Goal: Task Accomplishment & Management: Manage account settings

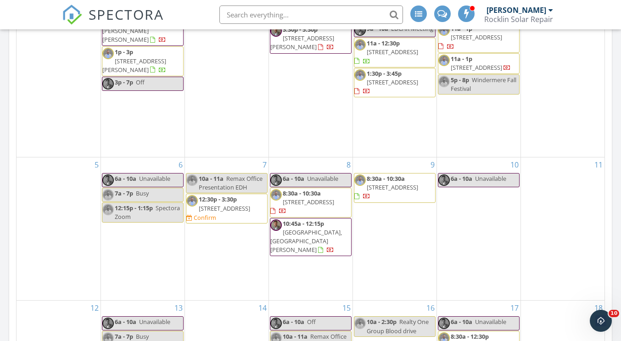
scroll to position [1217, 636]
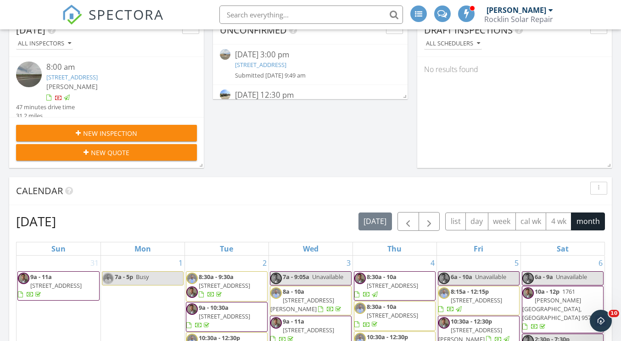
scroll to position [459, 0]
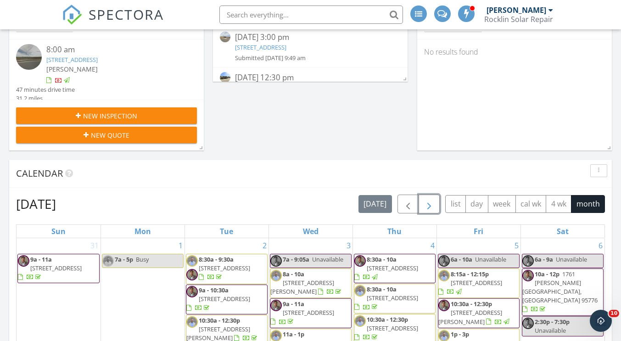
click at [432, 209] on span "button" at bounding box center [429, 204] width 11 height 11
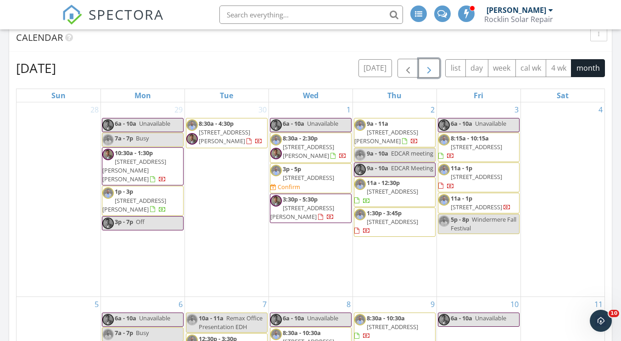
scroll to position [597, 0]
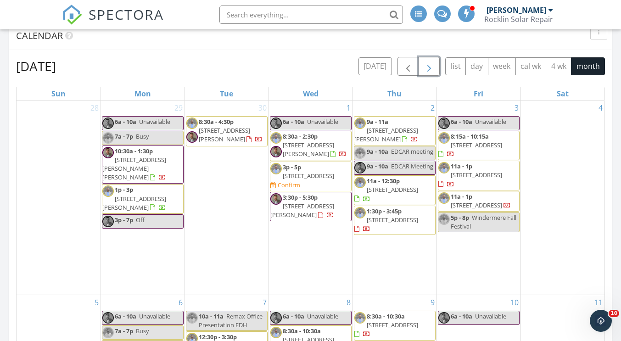
click at [474, 179] on span "[STREET_ADDRESS]" at bounding box center [476, 175] width 51 height 8
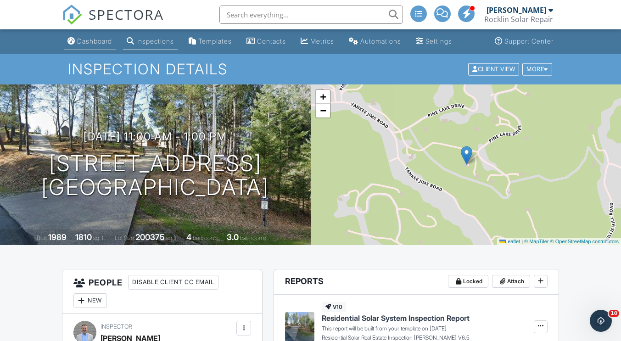
click at [103, 39] on div "Dashboard" at bounding box center [94, 41] width 35 height 8
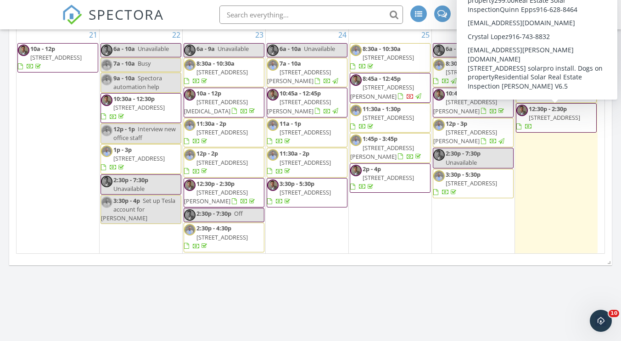
scroll to position [964, 0]
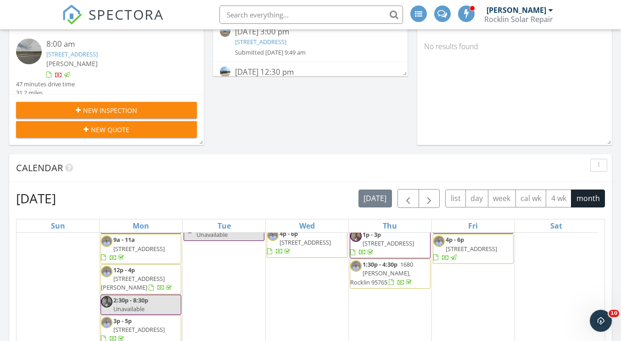
scroll to position [459, 0]
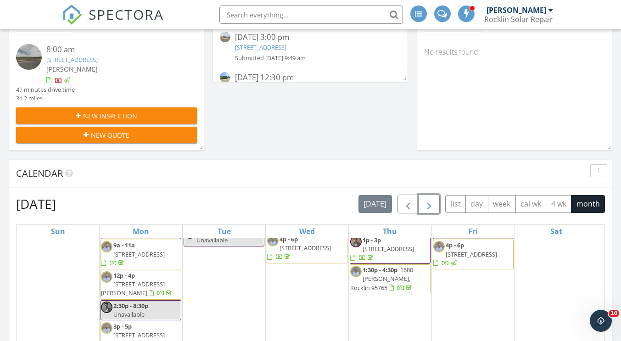
click at [433, 195] on button "button" at bounding box center [430, 204] width 22 height 19
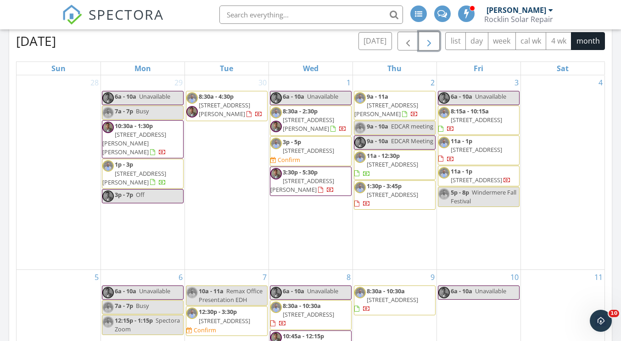
scroll to position [643, 0]
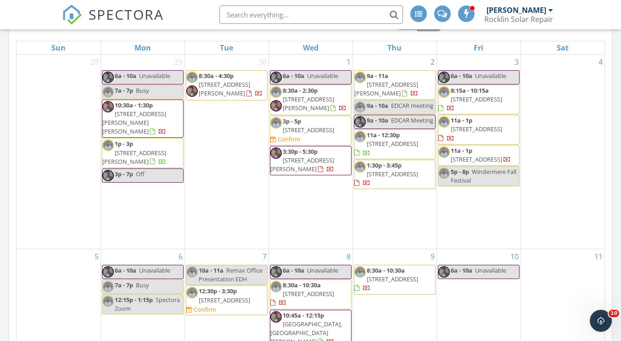
click at [485, 155] on span "22850 Pine Lake Dr, Colfax 95713" at bounding box center [476, 159] width 51 height 8
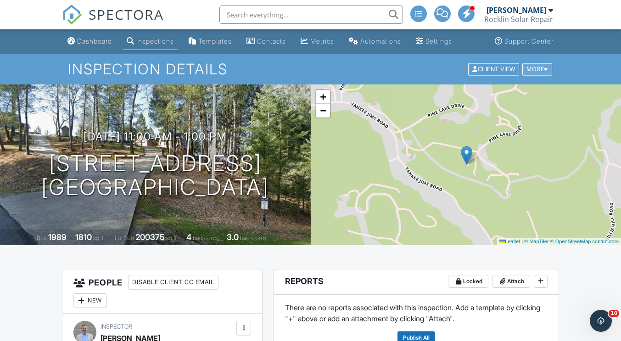
click at [539, 67] on div "More" at bounding box center [538, 69] width 30 height 12
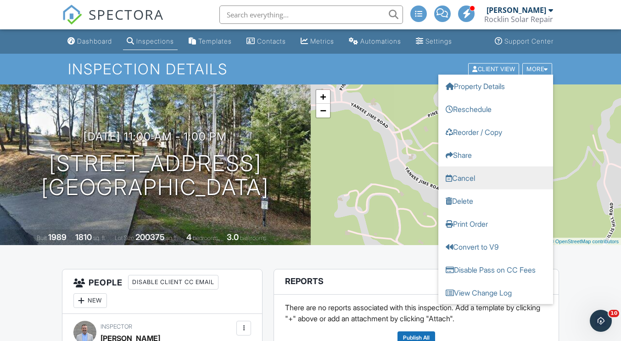
click at [472, 175] on link "Cancel" at bounding box center [496, 177] width 115 height 23
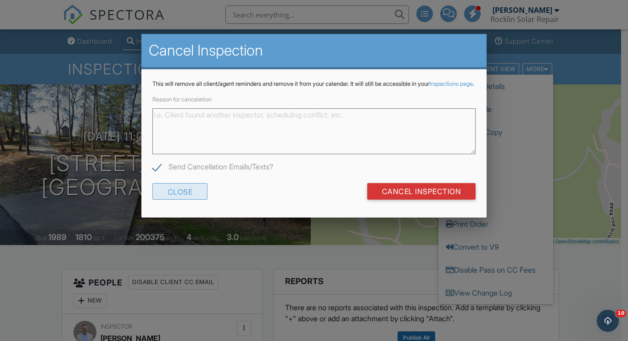
click at [188, 197] on div "Close" at bounding box center [180, 191] width 56 height 17
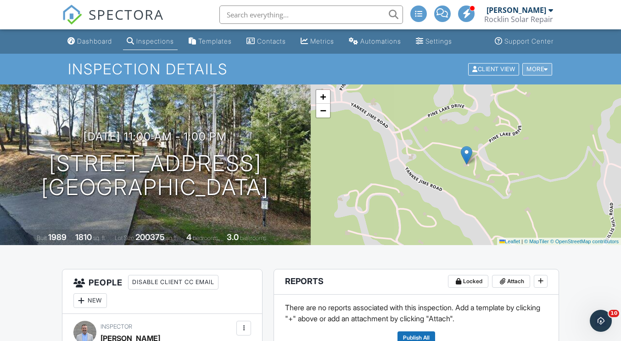
click at [540, 69] on div "More" at bounding box center [538, 69] width 30 height 12
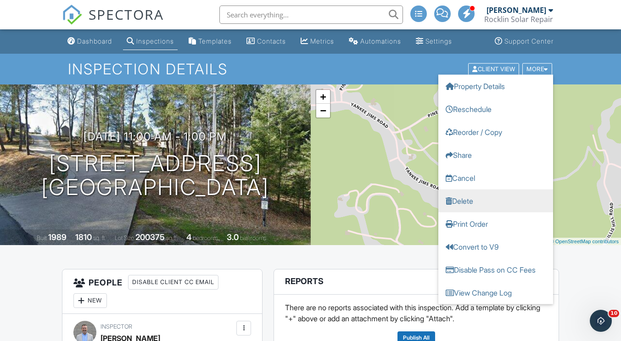
click at [470, 197] on link "Delete" at bounding box center [496, 200] width 115 height 23
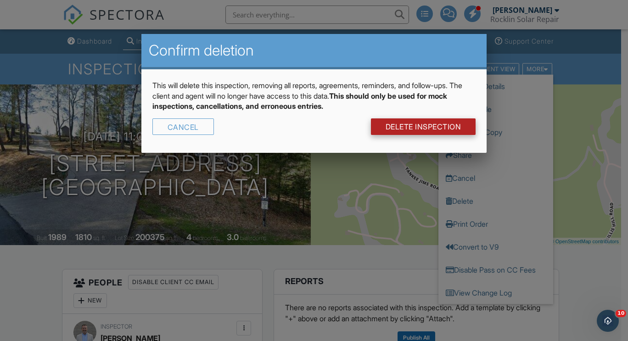
click at [438, 126] on link "DELETE Inspection" at bounding box center [423, 126] width 105 height 17
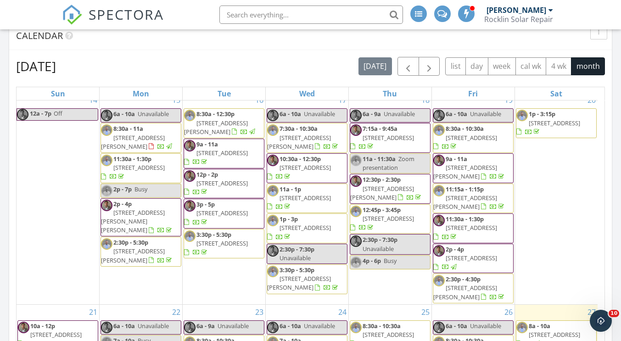
scroll to position [464, 0]
click at [433, 65] on span "button" at bounding box center [429, 66] width 11 height 11
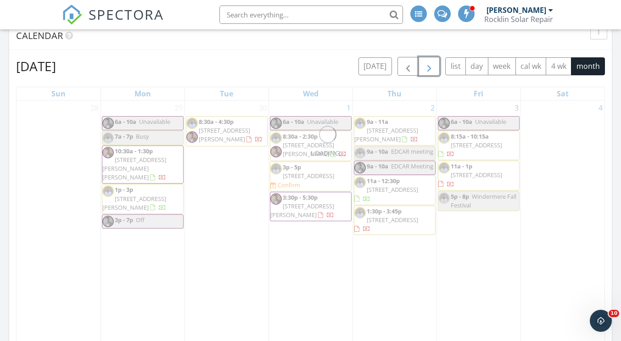
scroll to position [0, 0]
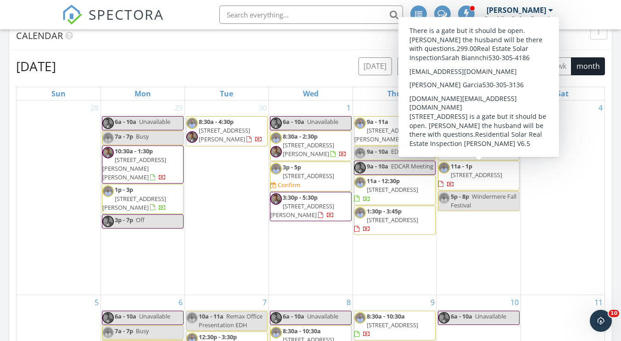
click at [490, 175] on span "22850 Pine Lake Dr, Colfax 95713" at bounding box center [476, 175] width 51 height 8
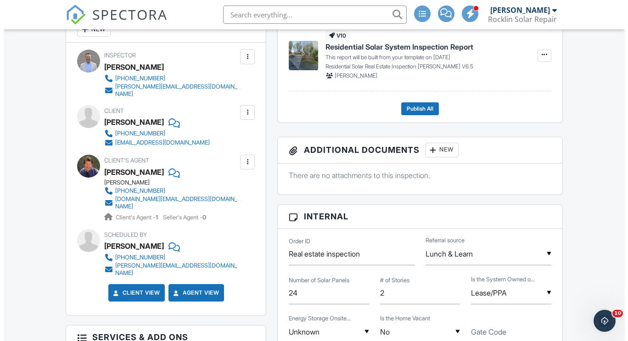
scroll to position [276, 0]
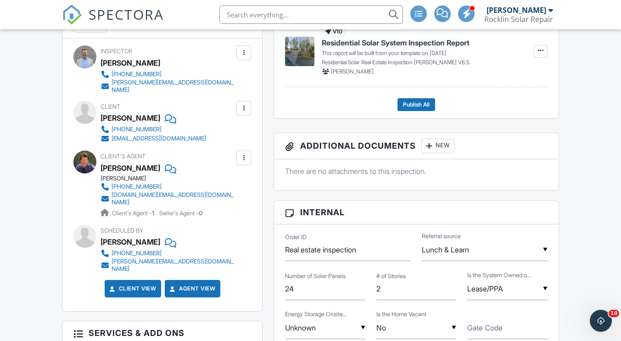
click at [243, 104] on div at bounding box center [243, 108] width 9 height 9
click at [224, 129] on li "Edit" at bounding box center [222, 136] width 47 height 23
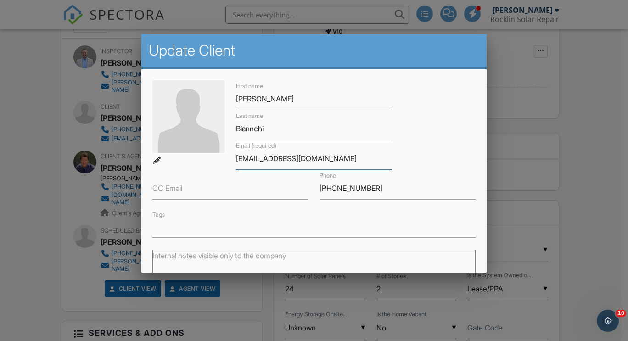
click at [255, 160] on input "[EMAIL_ADDRESS][DOMAIN_NAME]" at bounding box center [314, 158] width 156 height 23
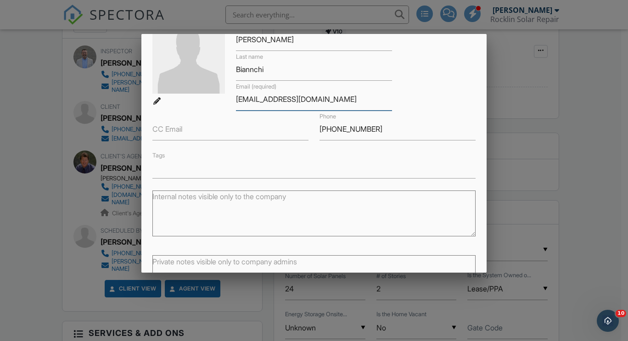
scroll to position [130, 0]
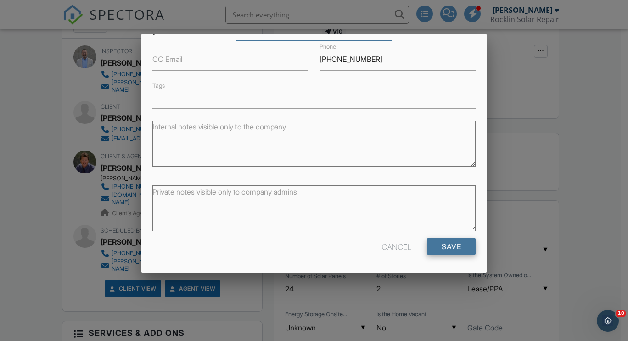
type input "[EMAIL_ADDRESS][DOMAIN_NAME]"
click at [433, 245] on input "Save" at bounding box center [451, 246] width 49 height 17
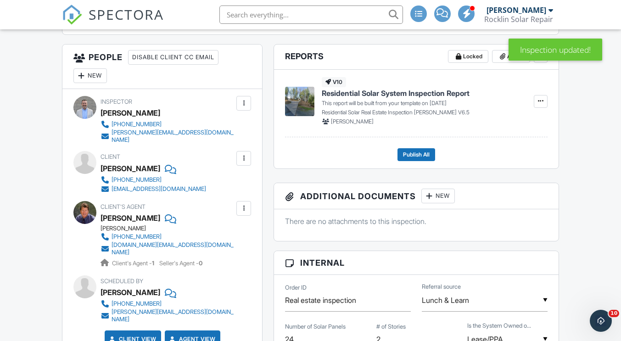
click at [241, 154] on div at bounding box center [243, 158] width 9 height 9
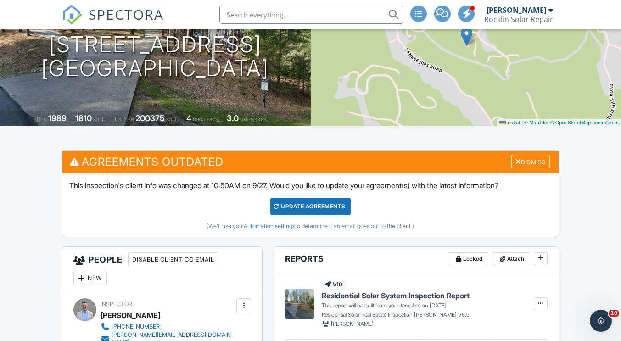
scroll to position [92, 0]
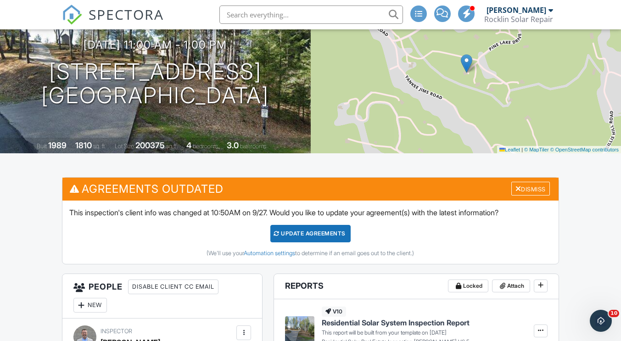
click at [300, 236] on div "Update Agreements" at bounding box center [310, 233] width 80 height 17
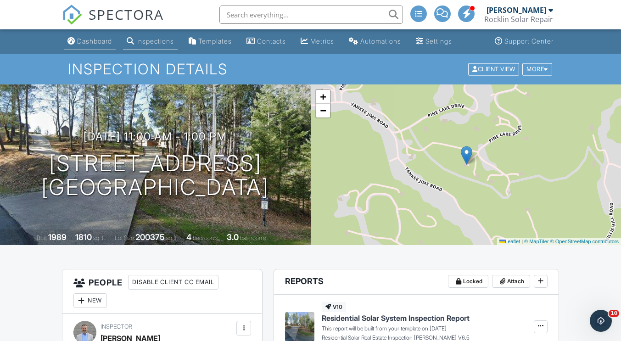
click at [95, 41] on div "Dashboard" at bounding box center [94, 41] width 35 height 8
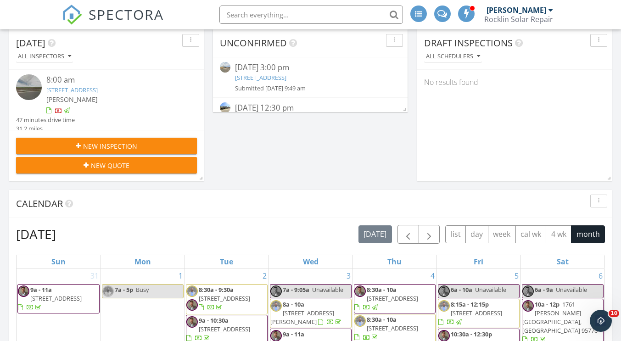
scroll to position [459, 0]
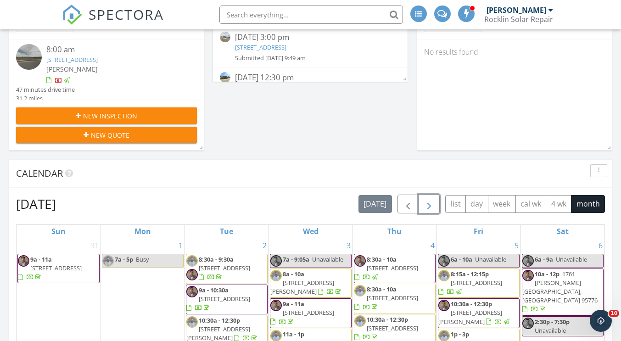
click at [427, 201] on span "button" at bounding box center [429, 204] width 11 height 11
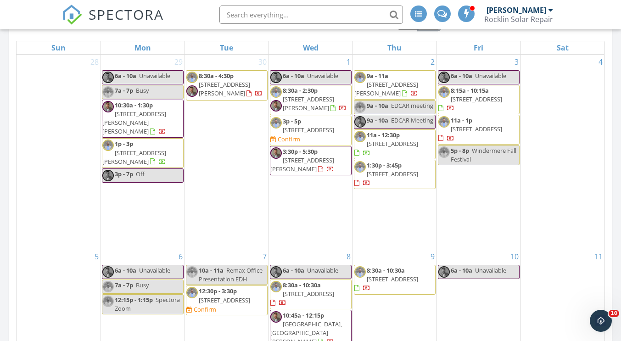
scroll to position [597, 0]
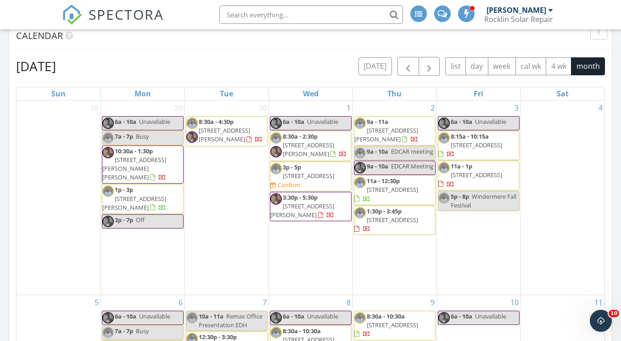
click at [188, 41] on div "Calendar" at bounding box center [303, 36] width 575 height 14
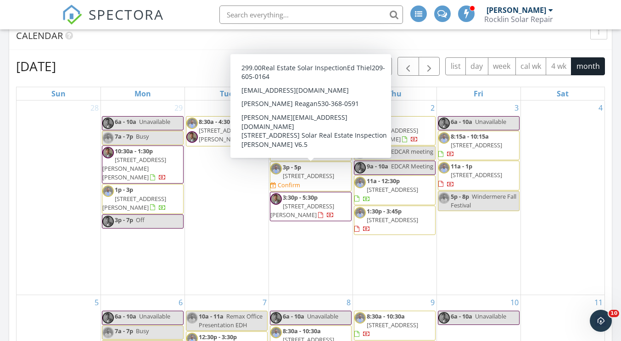
drag, startPoint x: 326, startPoint y: 184, endPoint x: 319, endPoint y: 180, distance: 7.2
click at [319, 180] on span "3p - 5p [STREET_ADDRESS] Confirm" at bounding box center [310, 176] width 81 height 27
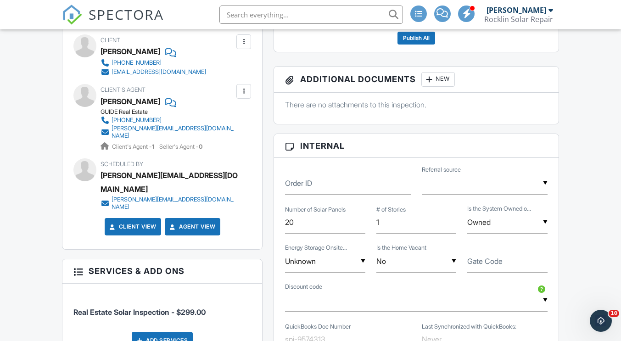
scroll to position [459, 0]
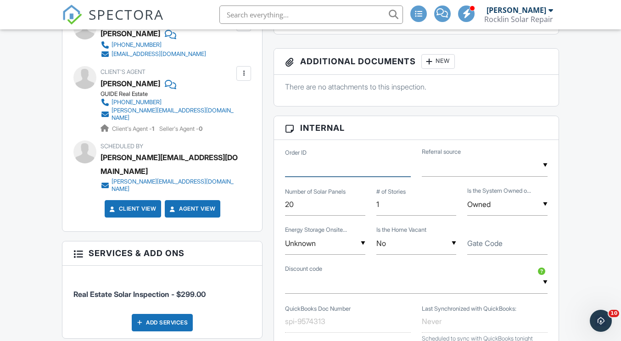
click at [307, 171] on input "Order ID" at bounding box center [348, 165] width 126 height 23
type input "Inspection"
click at [474, 169] on div "▼ Repeat Customer Real Estate Agent Internet Search Past Customer Lunch & Learn…" at bounding box center [485, 165] width 126 height 23
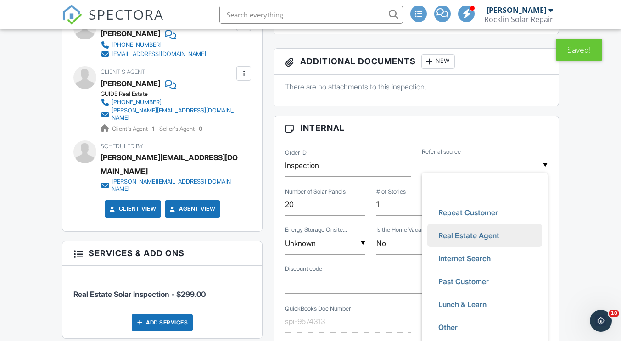
click at [476, 232] on span "Real Estate Agent" at bounding box center [469, 235] width 76 height 23
type input "Real Estate Agent"
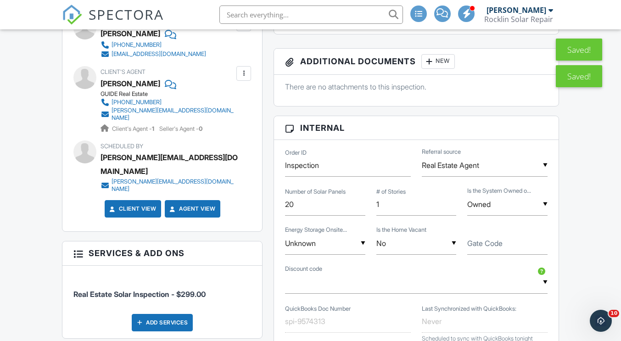
click at [589, 220] on div "Dashboard Inspections Templates Contacts Metrics Automations Settings Support C…" at bounding box center [310, 313] width 621 height 1487
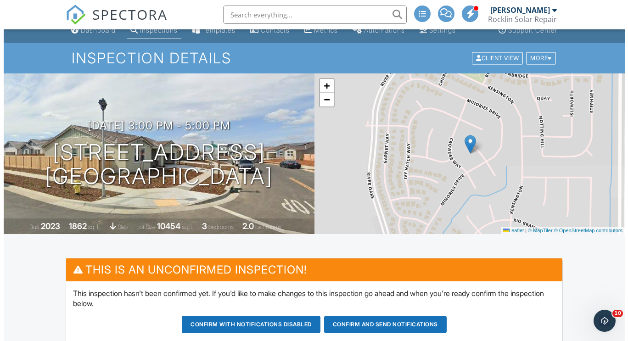
scroll to position [0, 0]
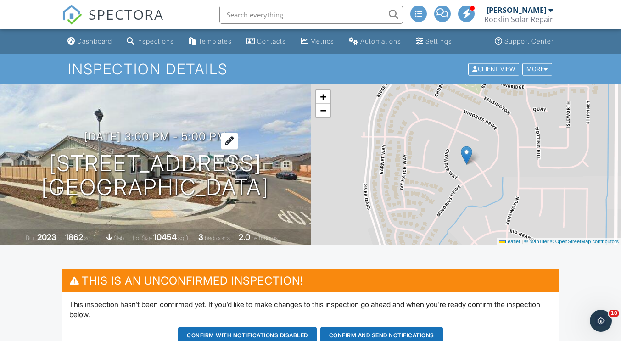
click at [185, 130] on h3 "[DATE] 3:00 pm - 5:00 pm" at bounding box center [155, 136] width 143 height 12
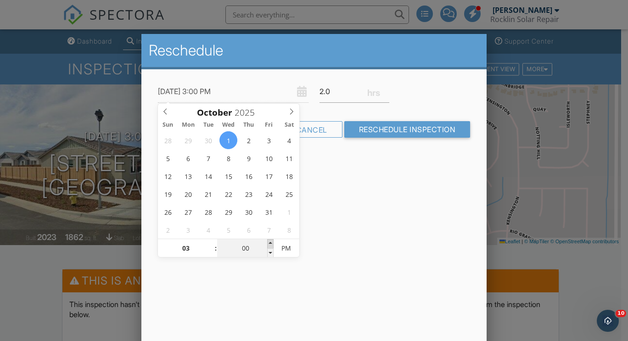
type input "[DATE] 3:05 PM"
type input "05"
click at [270, 243] on span at bounding box center [270, 243] width 6 height 9
type input "[DATE] 3:10 PM"
type input "10"
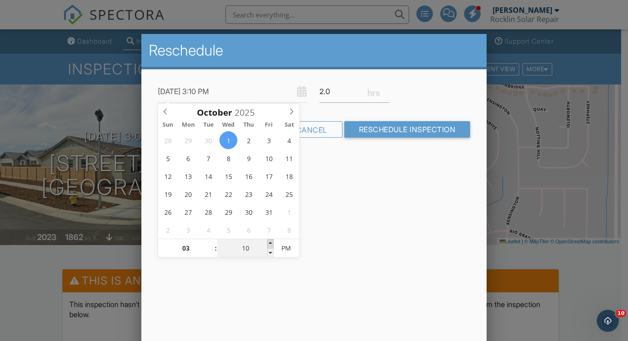
click at [270, 243] on span at bounding box center [270, 243] width 6 height 9
type input "[DATE] 3:15 PM"
type input "15"
click at [270, 243] on span at bounding box center [270, 243] width 6 height 9
type input "[DATE] 3:20 PM"
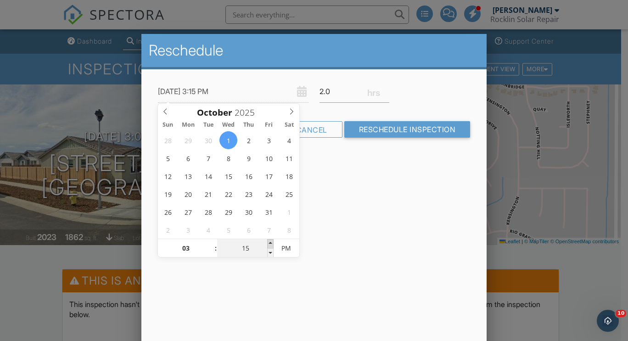
type input "20"
click at [270, 243] on span at bounding box center [270, 243] width 6 height 9
type input "[DATE] 3:25 PM"
type input "25"
click at [270, 243] on span at bounding box center [270, 243] width 6 height 9
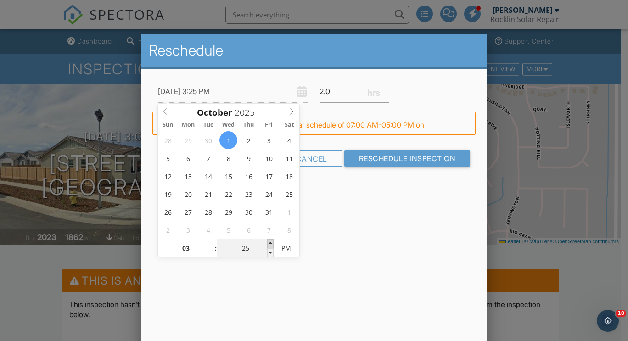
type input "[DATE] 3:30 PM"
type input "30"
click at [270, 243] on span at bounding box center [270, 243] width 6 height 9
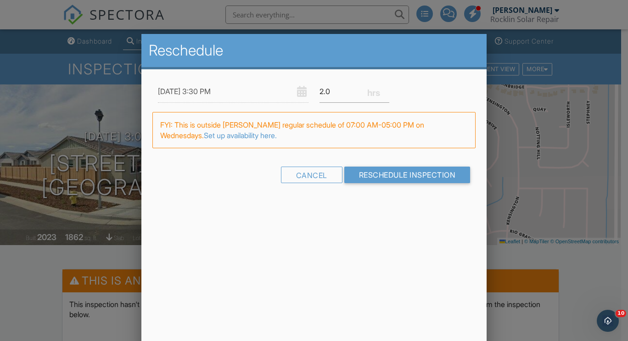
click at [397, 237] on div "Reschedule [DATE] 3:30 PM 2.0 Warning: this date/time is in the past. FYI: This…" at bounding box center [313, 194] width 345 height 321
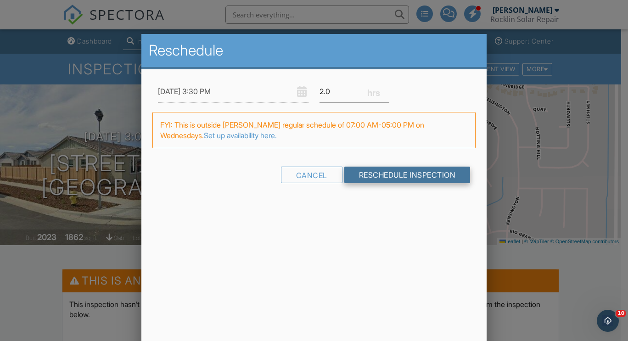
click at [412, 176] on input "Reschedule Inspection" at bounding box center [407, 175] width 126 height 17
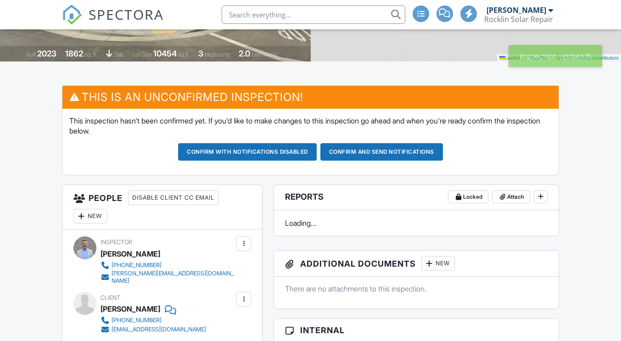
click at [384, 153] on button "Confirm and send notifications" at bounding box center [382, 151] width 123 height 17
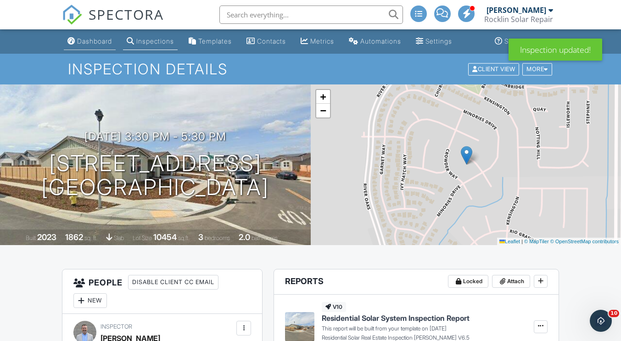
click at [112, 42] on div "Dashboard" at bounding box center [94, 41] width 35 height 8
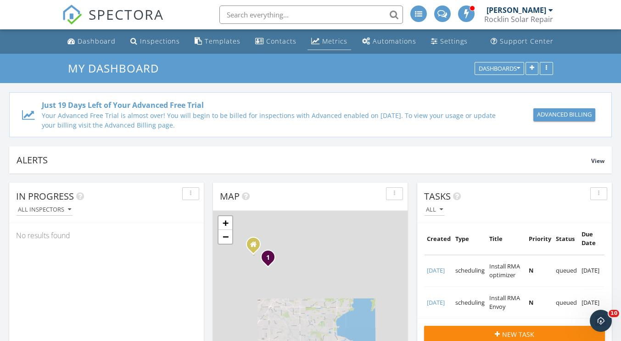
click at [329, 42] on div "Metrics" at bounding box center [334, 41] width 25 height 9
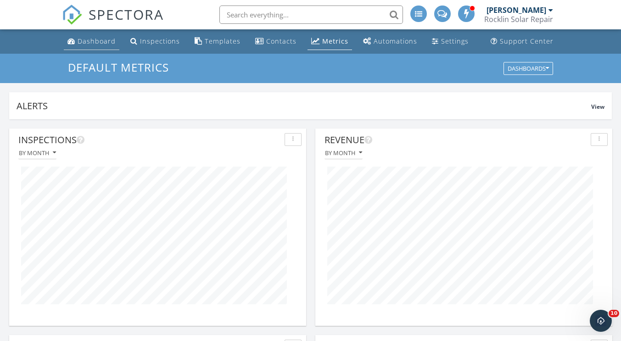
click at [108, 39] on div "Dashboard" at bounding box center [97, 41] width 38 height 9
